Goal: Task Accomplishment & Management: Manage account settings

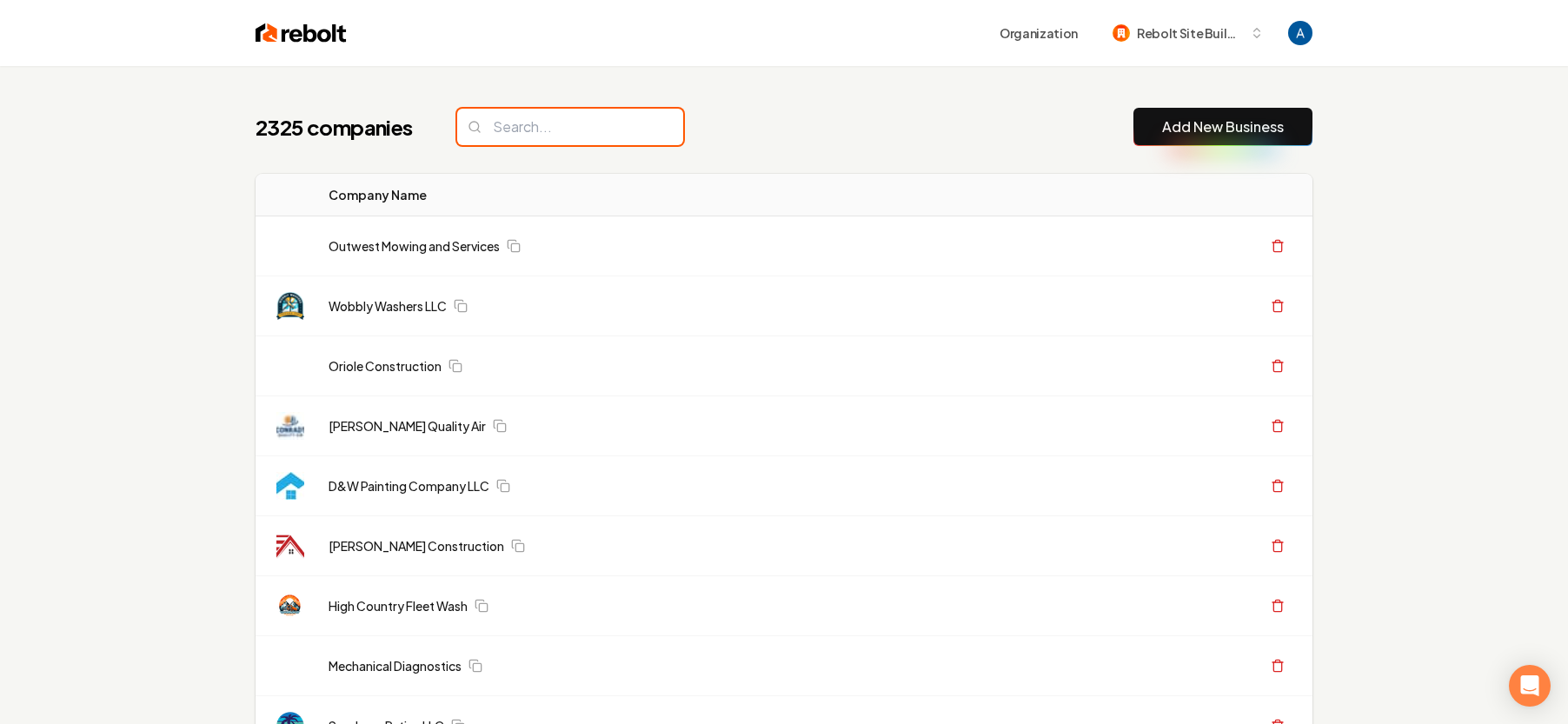
click at [579, 132] on input "search" at bounding box center [569, 127] width 226 height 36
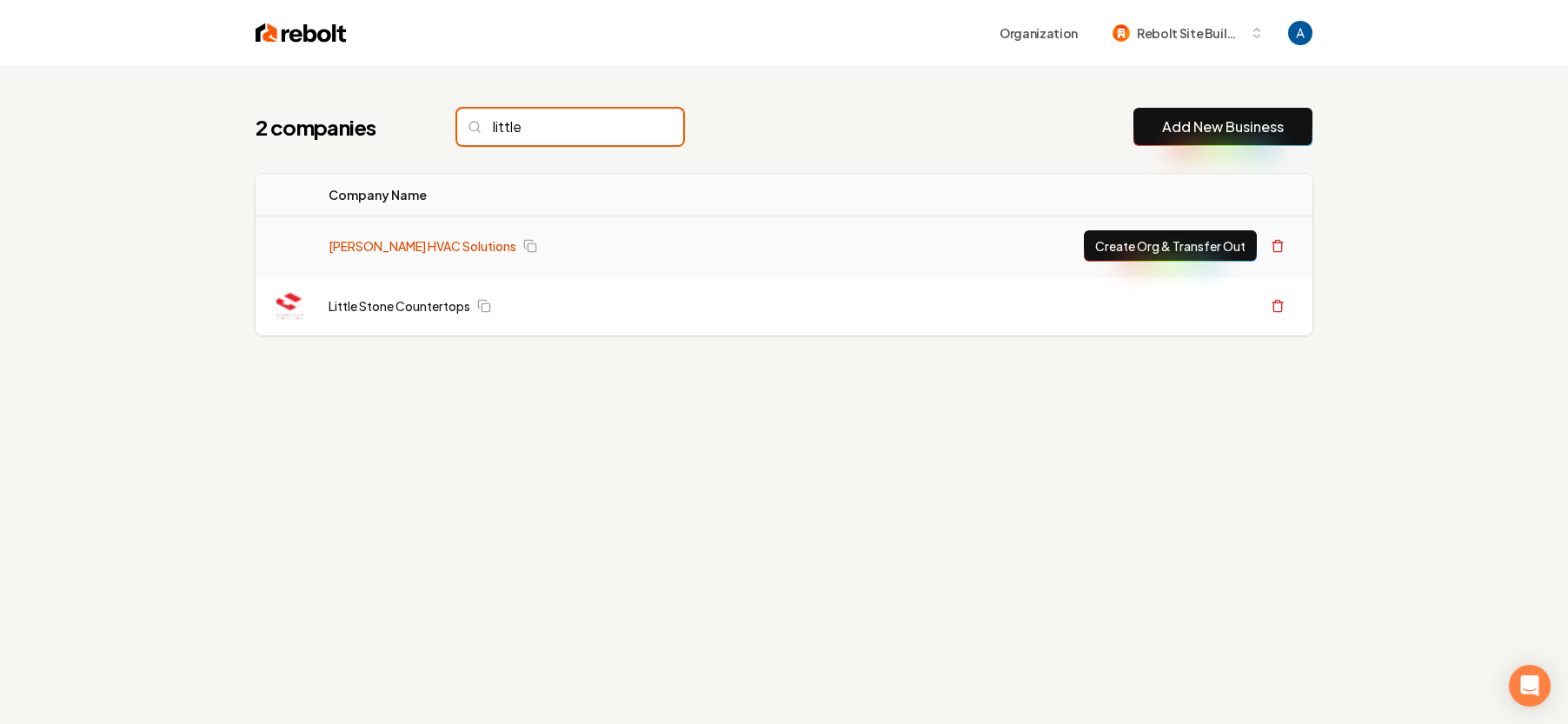
type input "little"
click at [422, 239] on link "[PERSON_NAME] HVAC Solutions" at bounding box center [422, 245] width 188 height 17
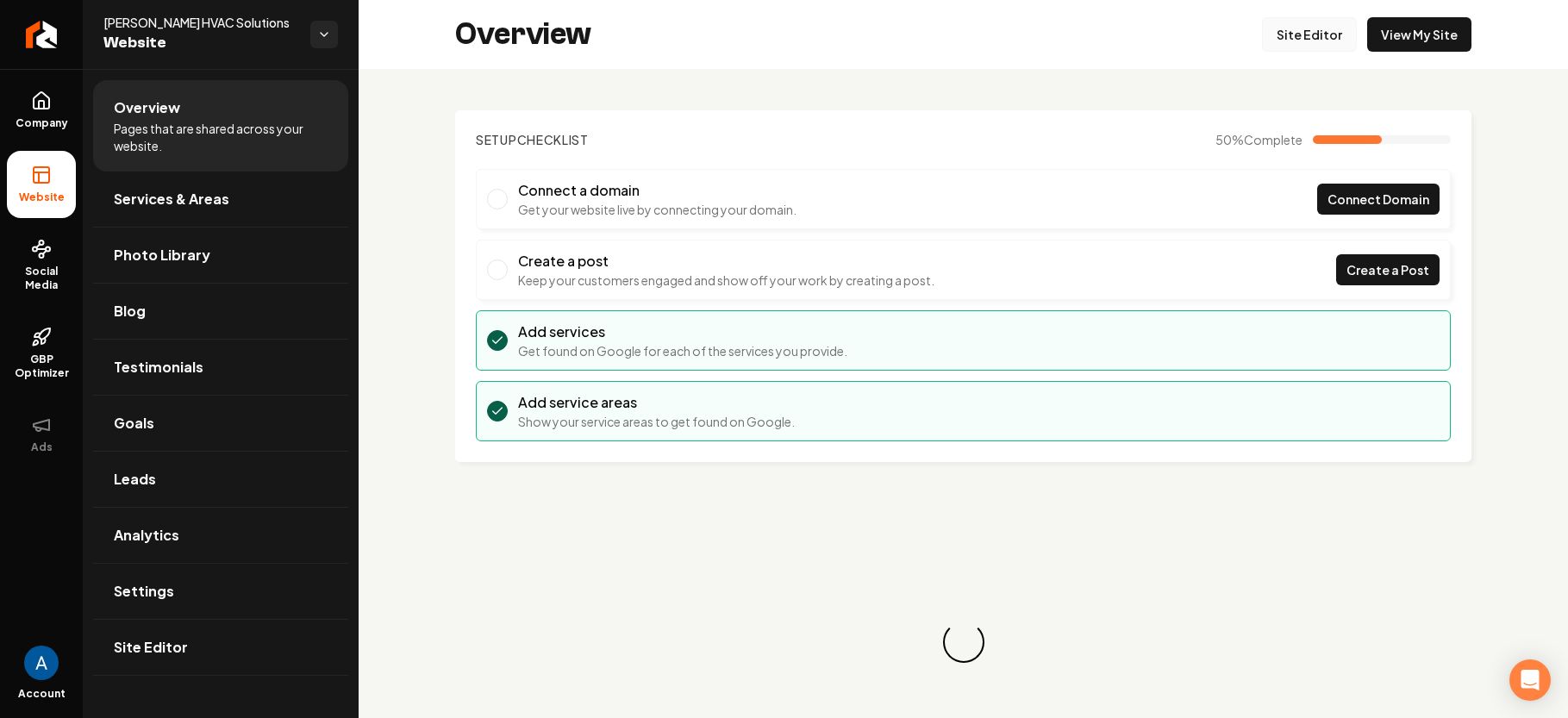
click at [1277, 32] on link "Site Editor" at bounding box center [1309, 34] width 95 height 34
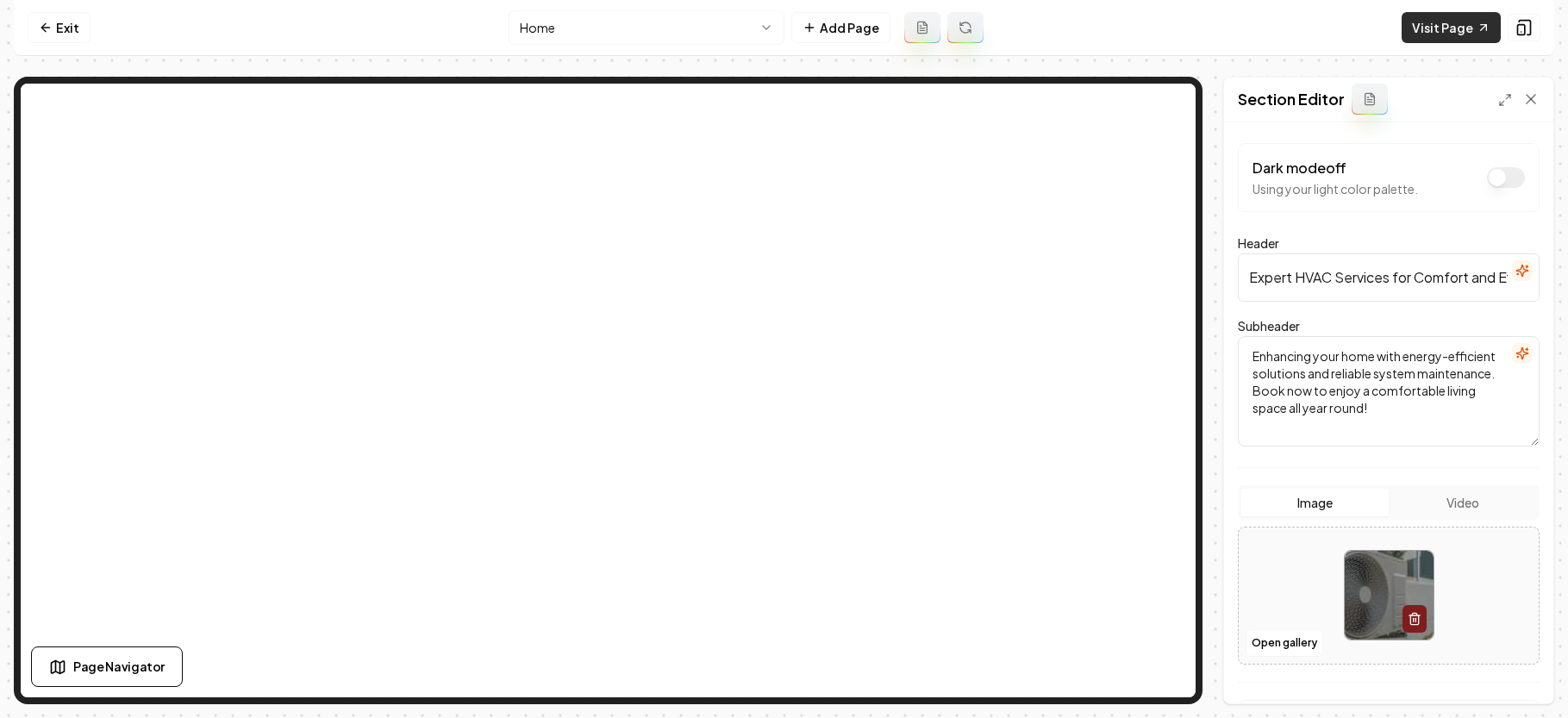
click at [1425, 37] on link "Visit Page" at bounding box center [1451, 27] width 99 height 31
click at [50, 30] on icon at bounding box center [45, 27] width 14 height 14
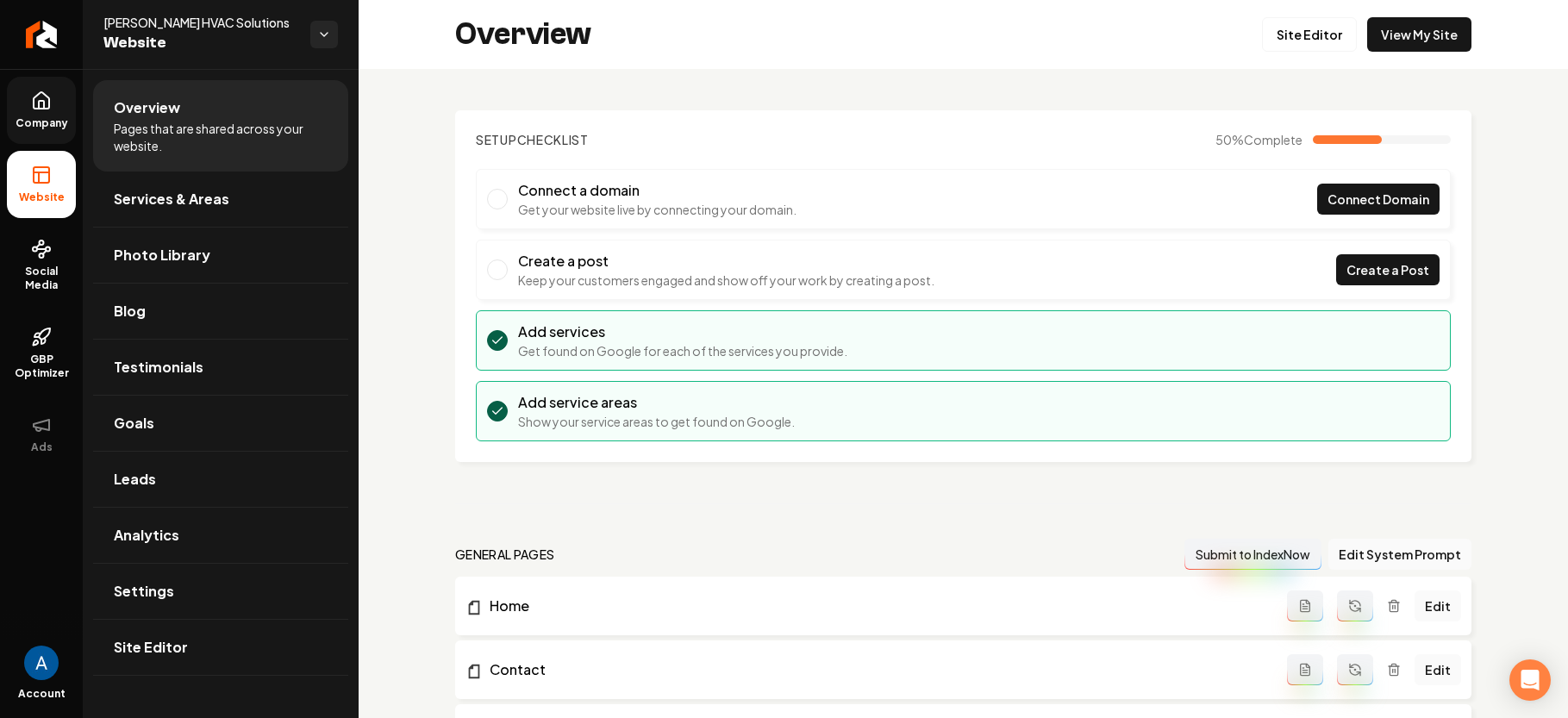
click at [47, 113] on link "Company" at bounding box center [41, 110] width 69 height 68
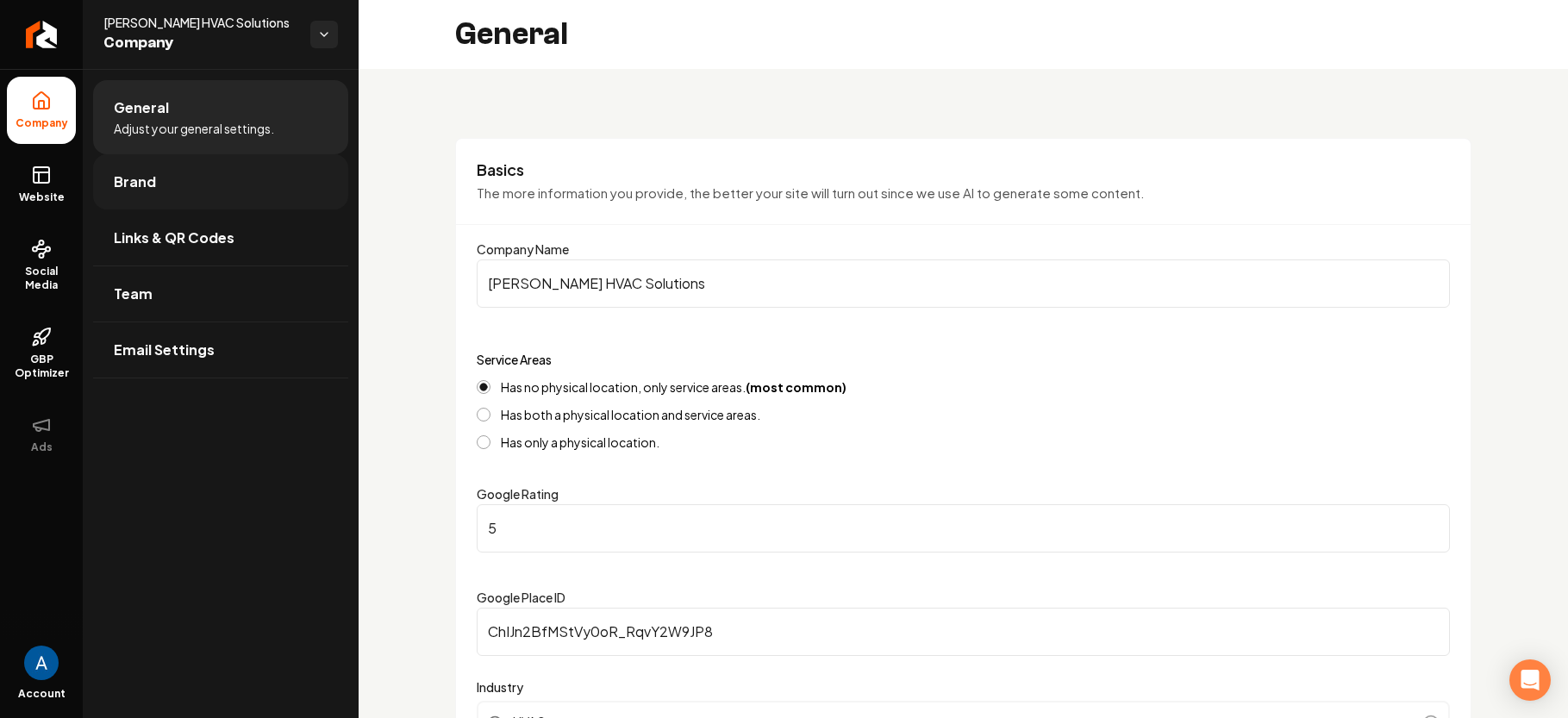
click at [151, 184] on span "Brand" at bounding box center [134, 181] width 42 height 21
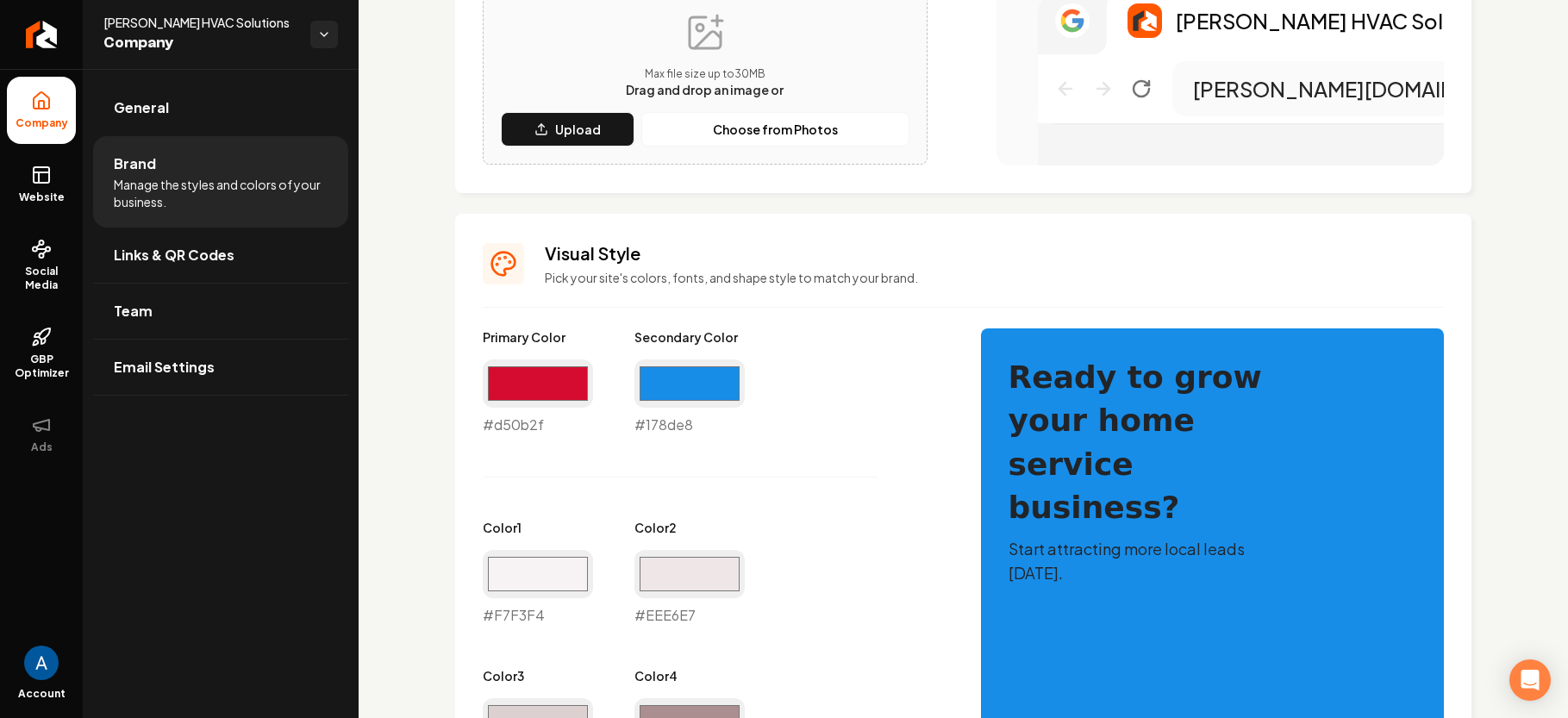
scroll to position [554, 0]
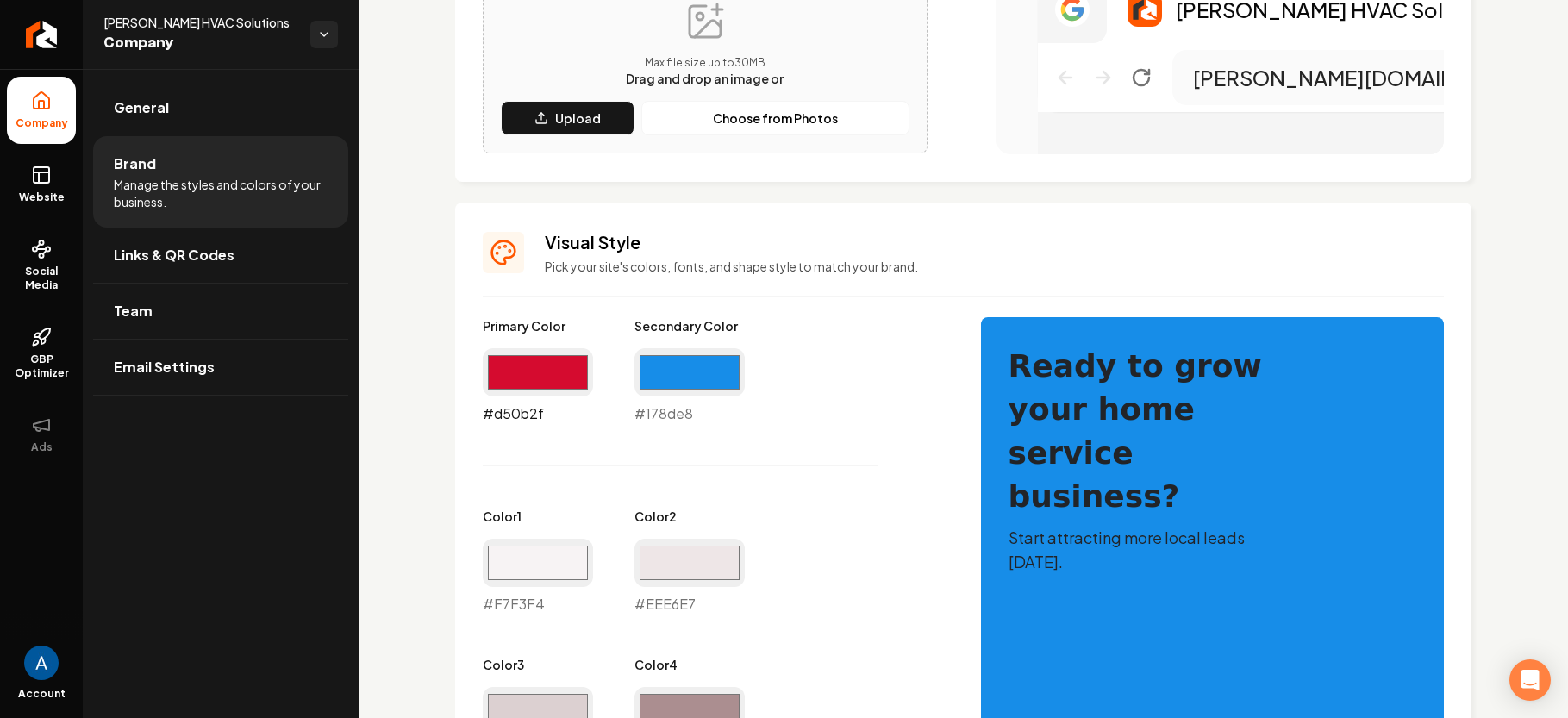
click at [543, 369] on input "#d50b2f" at bounding box center [538, 373] width 111 height 49
type input "#178de8"
click at [685, 380] on input "#178de8" at bounding box center [689, 373] width 111 height 49
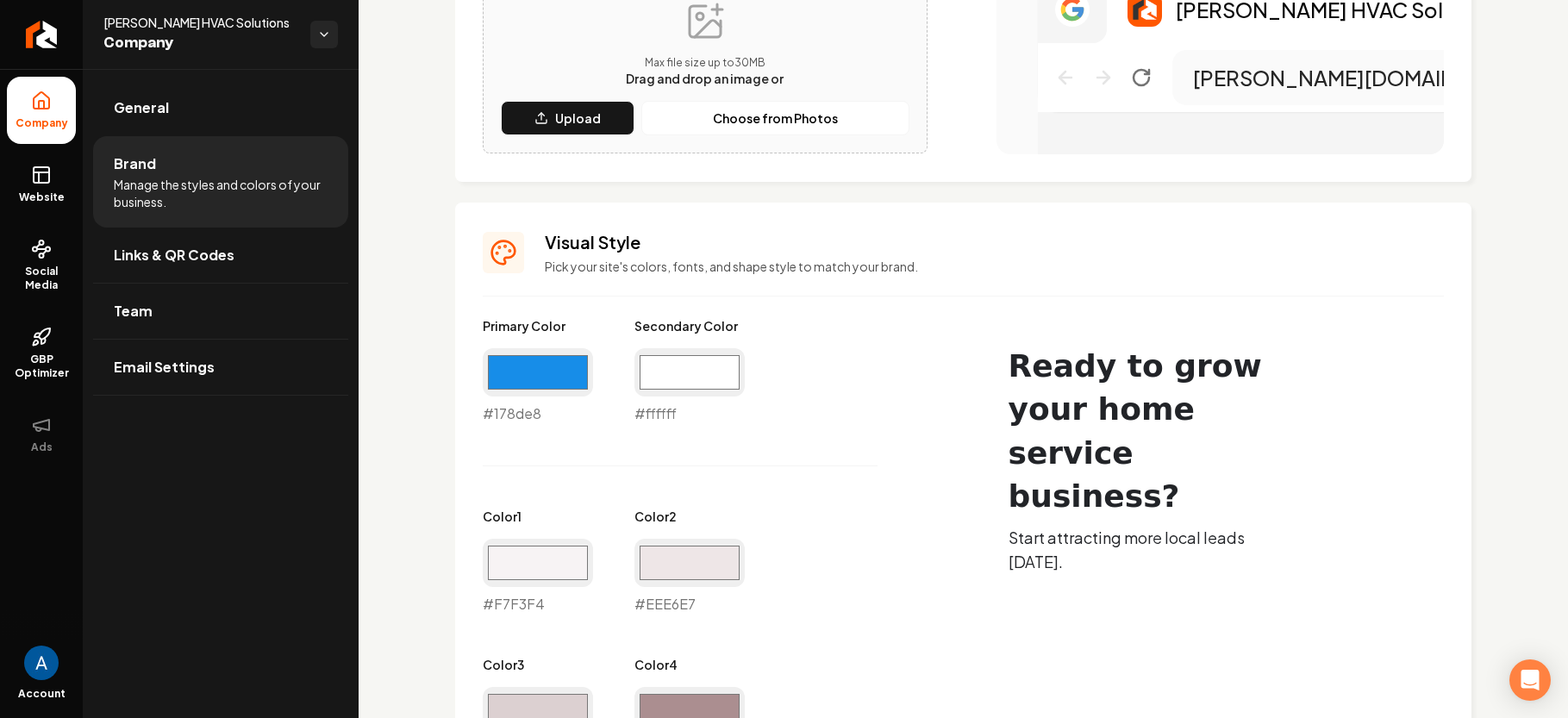
click at [902, 425] on div "Primary Color #178de8 #178de8 Secondary Color #ffffff #ffffff Color 1 #f7f3f4 #…" at bounding box center [714, 688] width 464 height 742
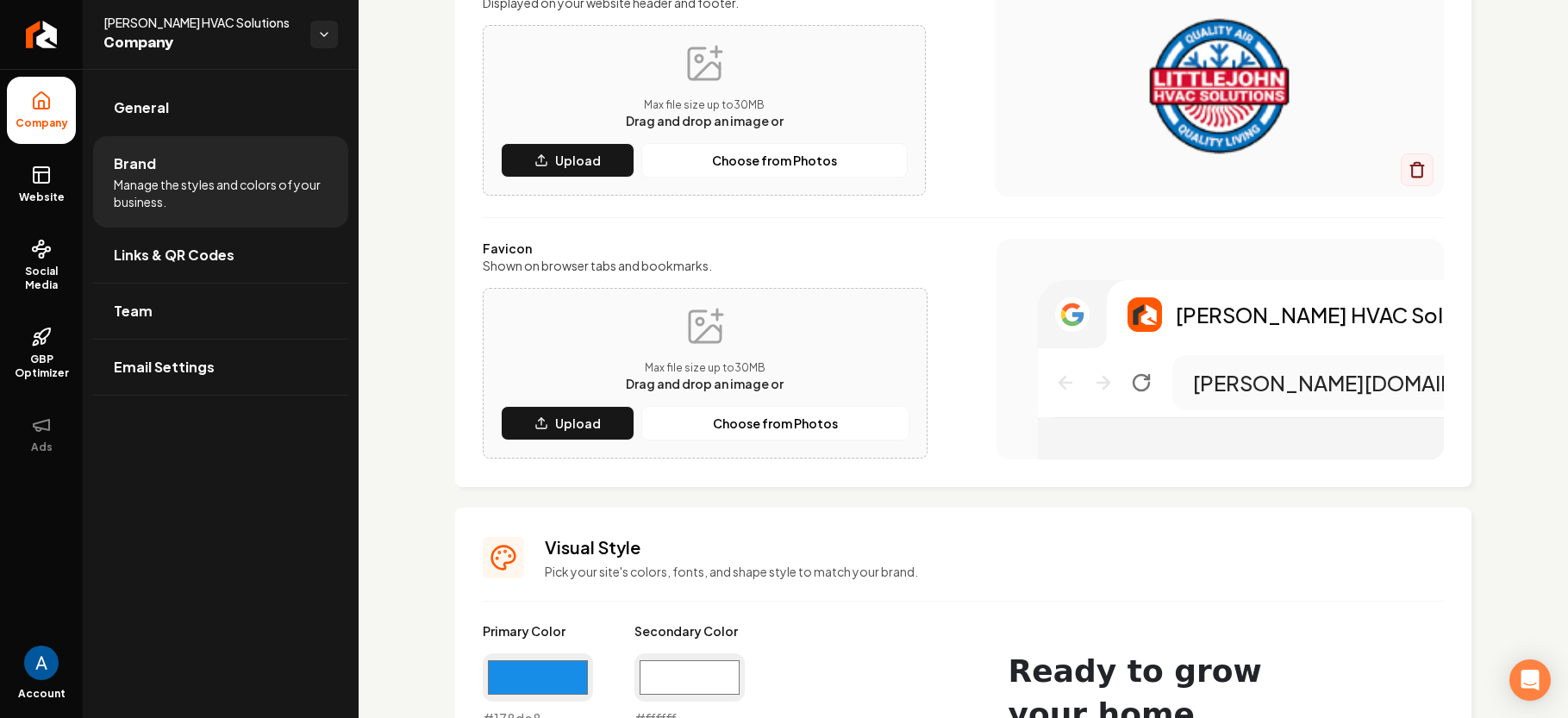
scroll to position [251, 0]
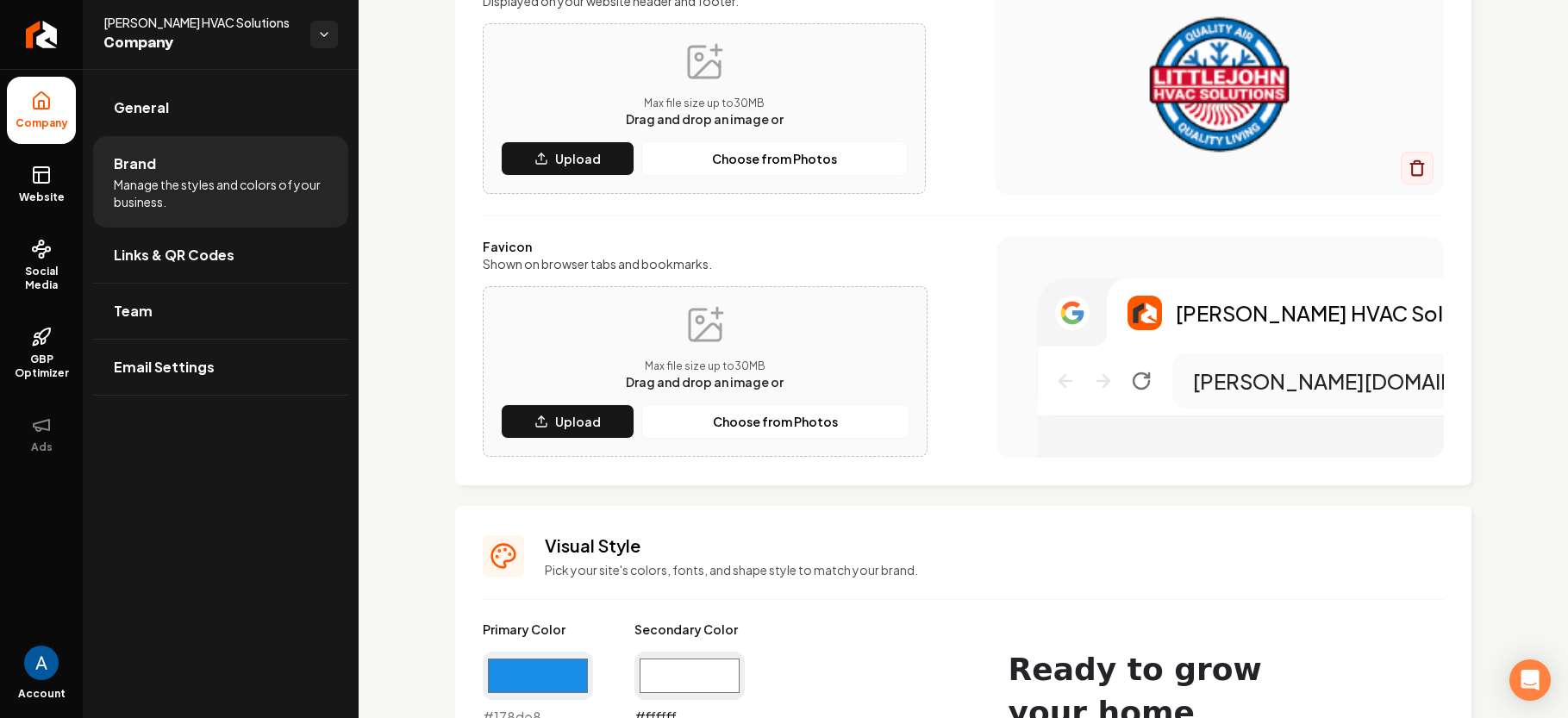
click at [694, 671] on input "#ffffff" at bounding box center [689, 677] width 111 height 49
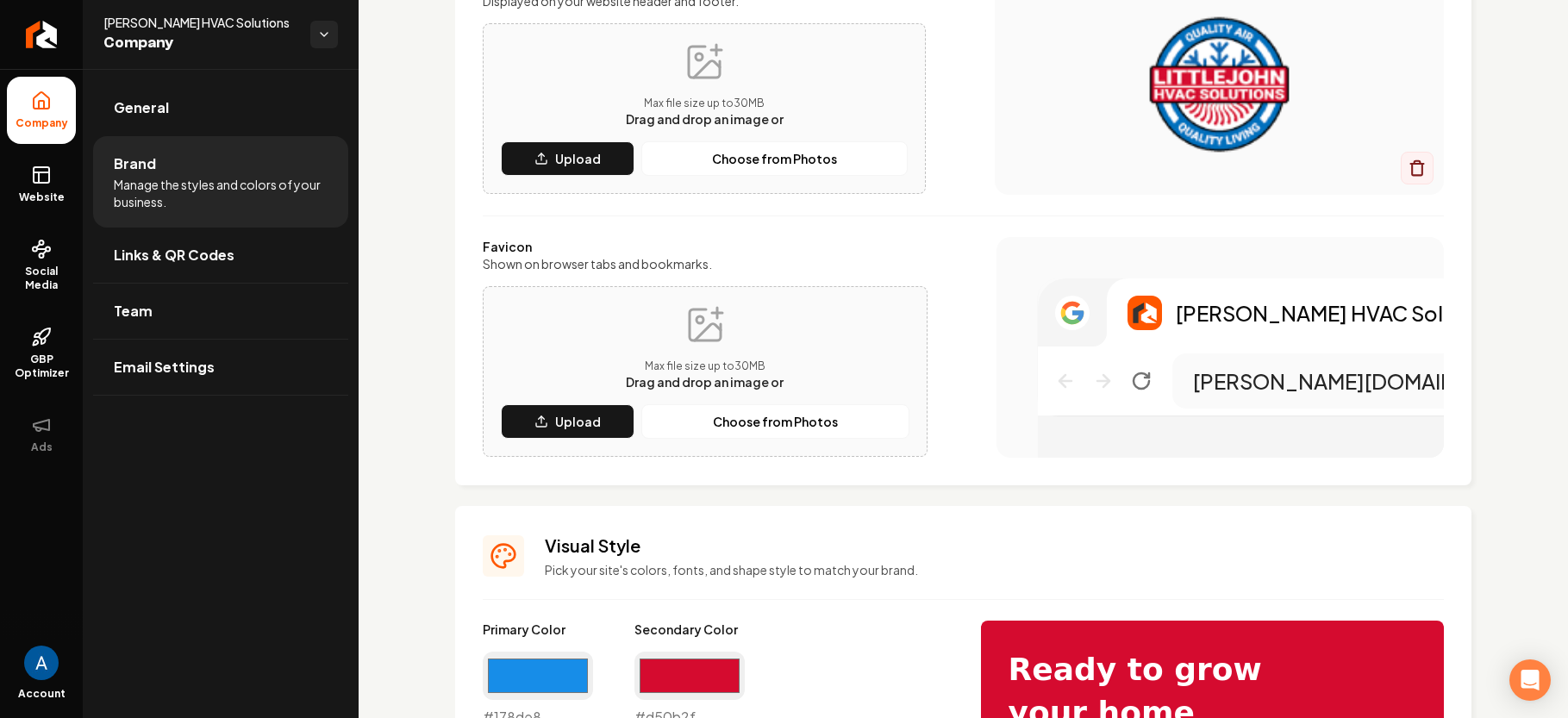
type input "#d50b2f"
click at [1020, 267] on div "[PERSON_NAME] HVAC Solutions [PERSON_NAME][DOMAIN_NAME]" at bounding box center [1220, 347] width 448 height 221
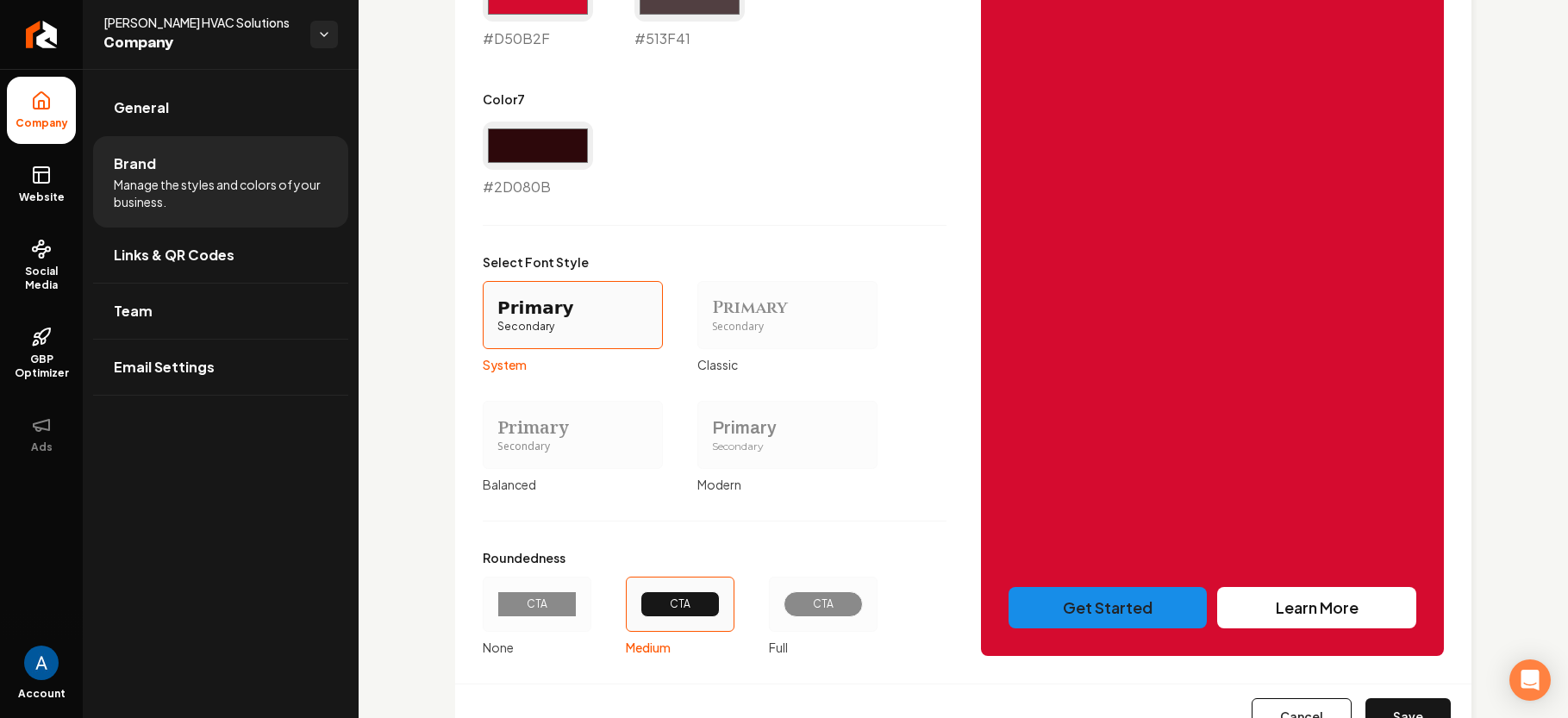
scroll to position [1490, 0]
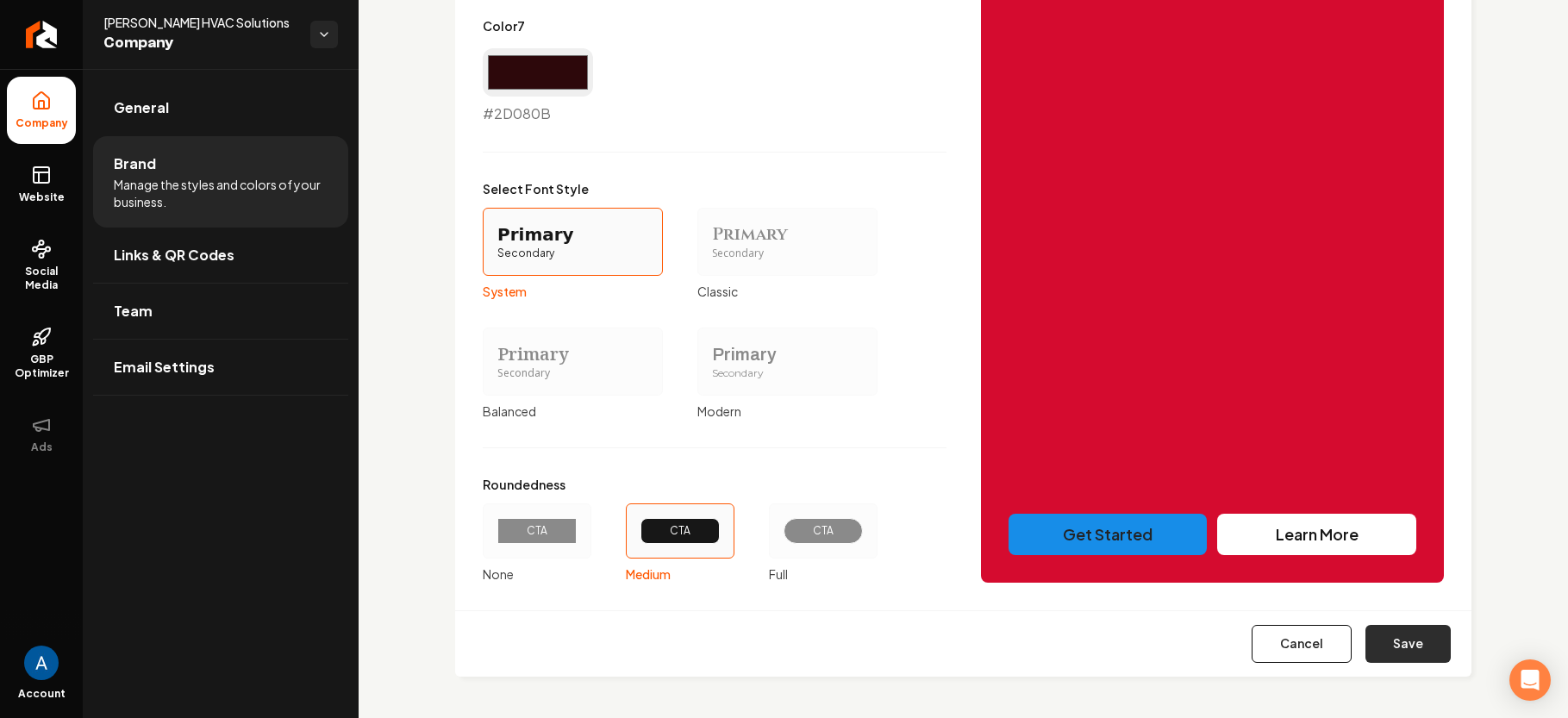
click at [1403, 650] on button "Save" at bounding box center [1408, 644] width 86 height 38
click at [1403, 650] on div "Cancel Save" at bounding box center [963, 644] width 1017 height 67
type input "#f7f3f4"
type input "#eee6e7"
type input "#dcd0d1"
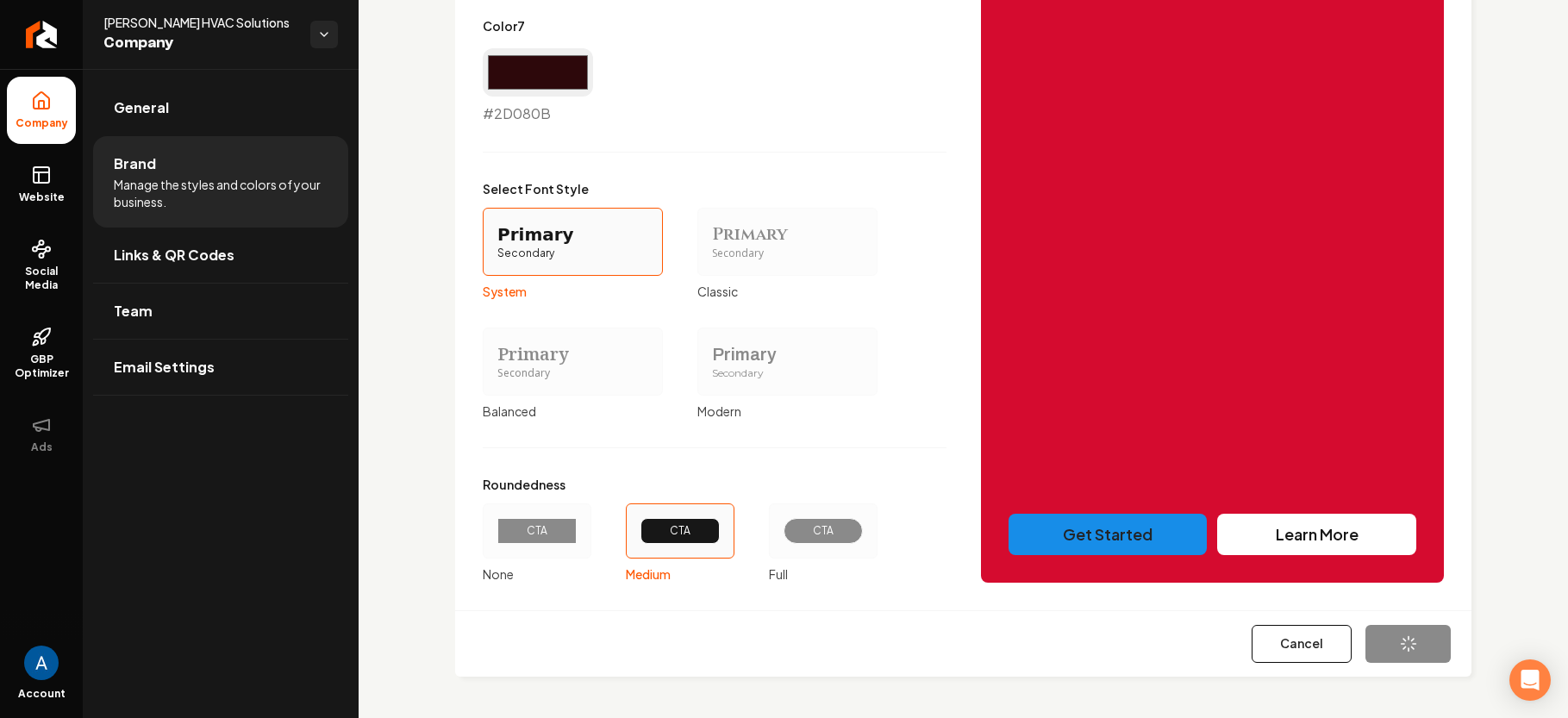
type input "#ab8e90"
type input "#d50b2f"
type input "#513f41"
type input "#2d080b"
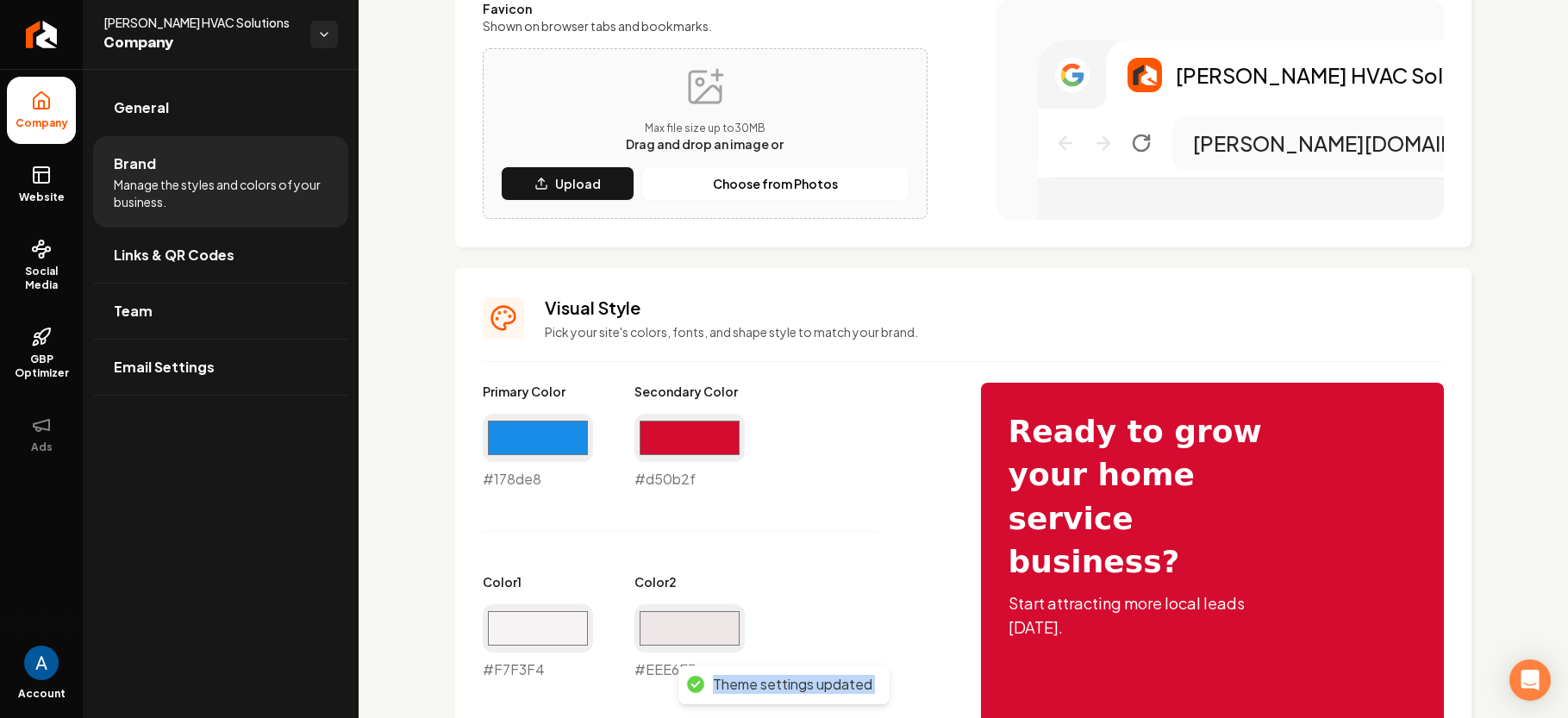
scroll to position [115, 0]
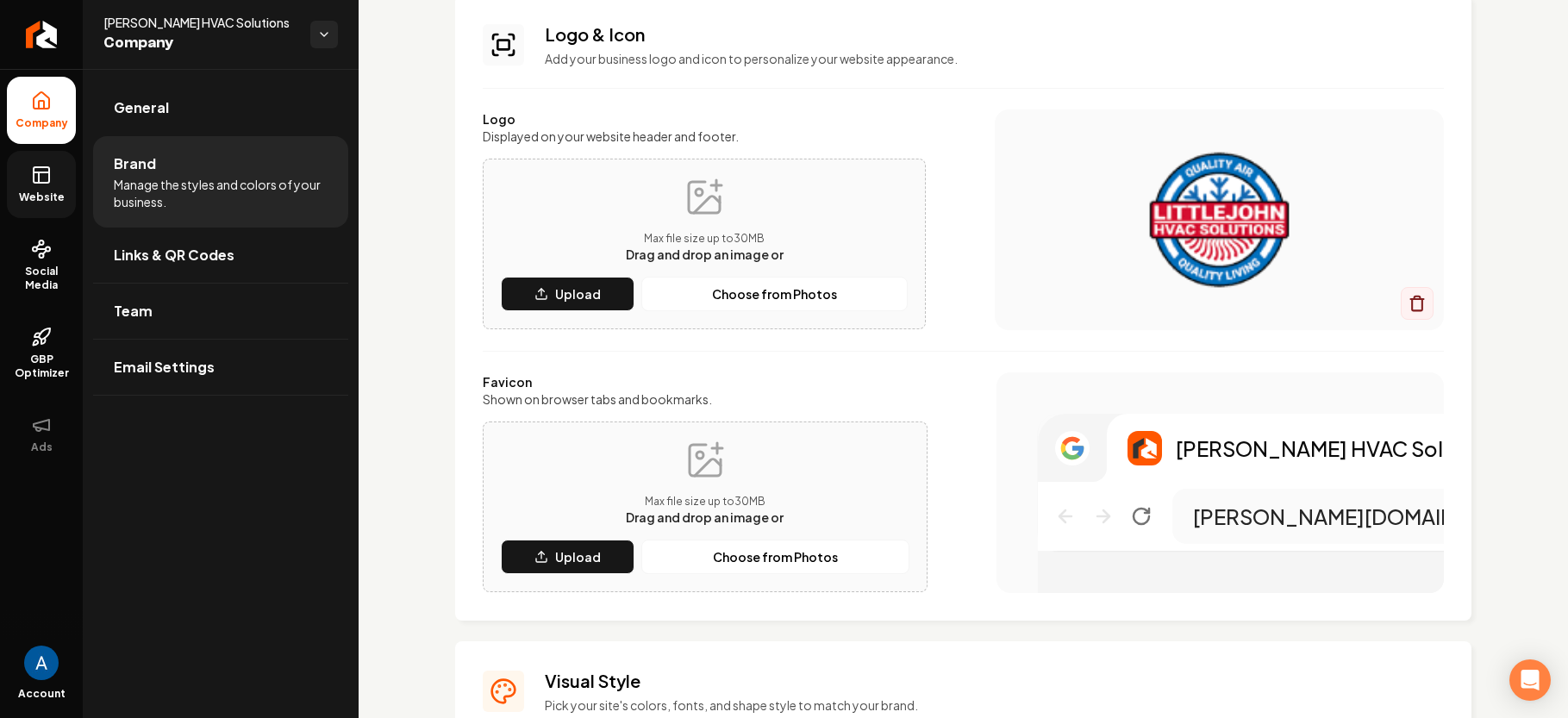
click at [39, 172] on icon at bounding box center [39, 177] width 0 height 10
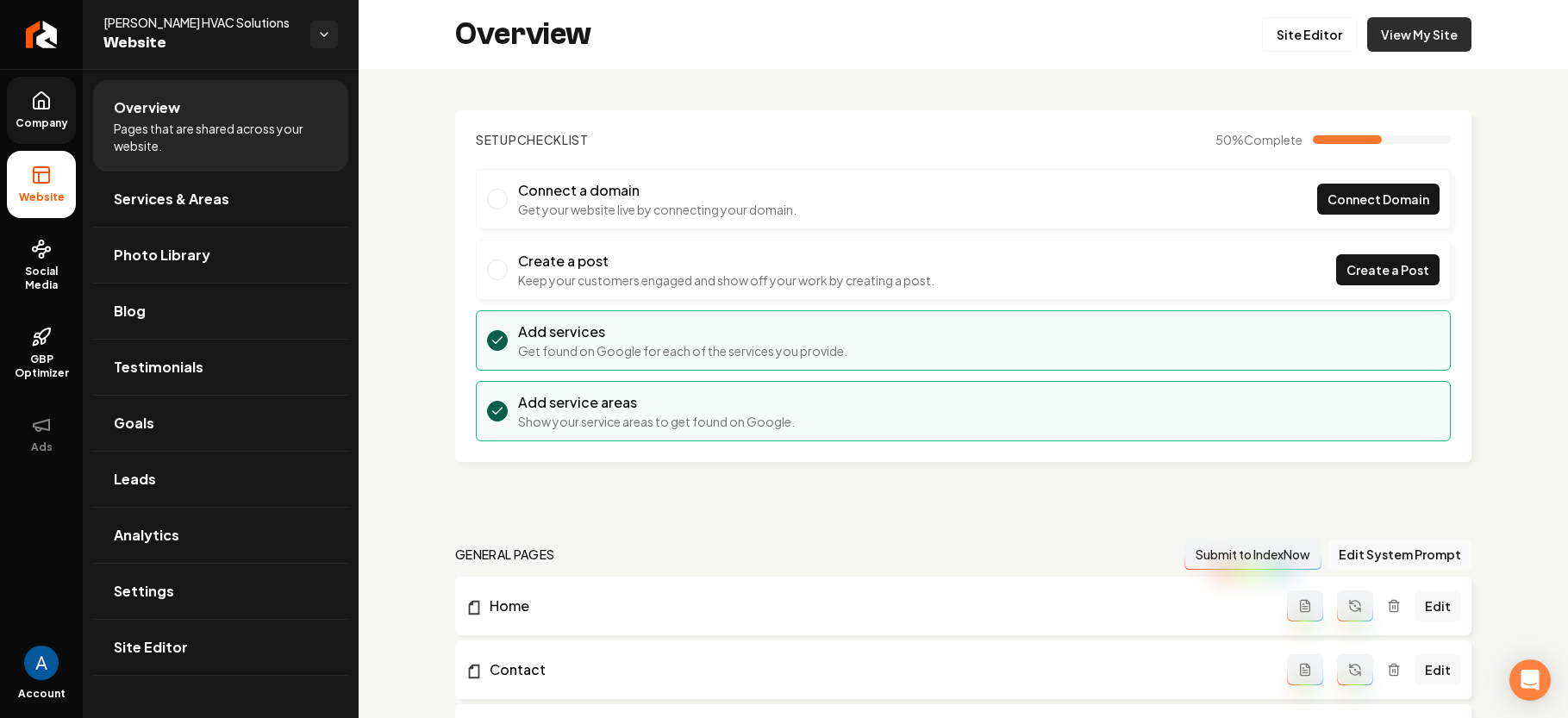
click at [1406, 46] on link "View My Site" at bounding box center [1419, 34] width 104 height 34
